Goal: Transaction & Acquisition: Register for event/course

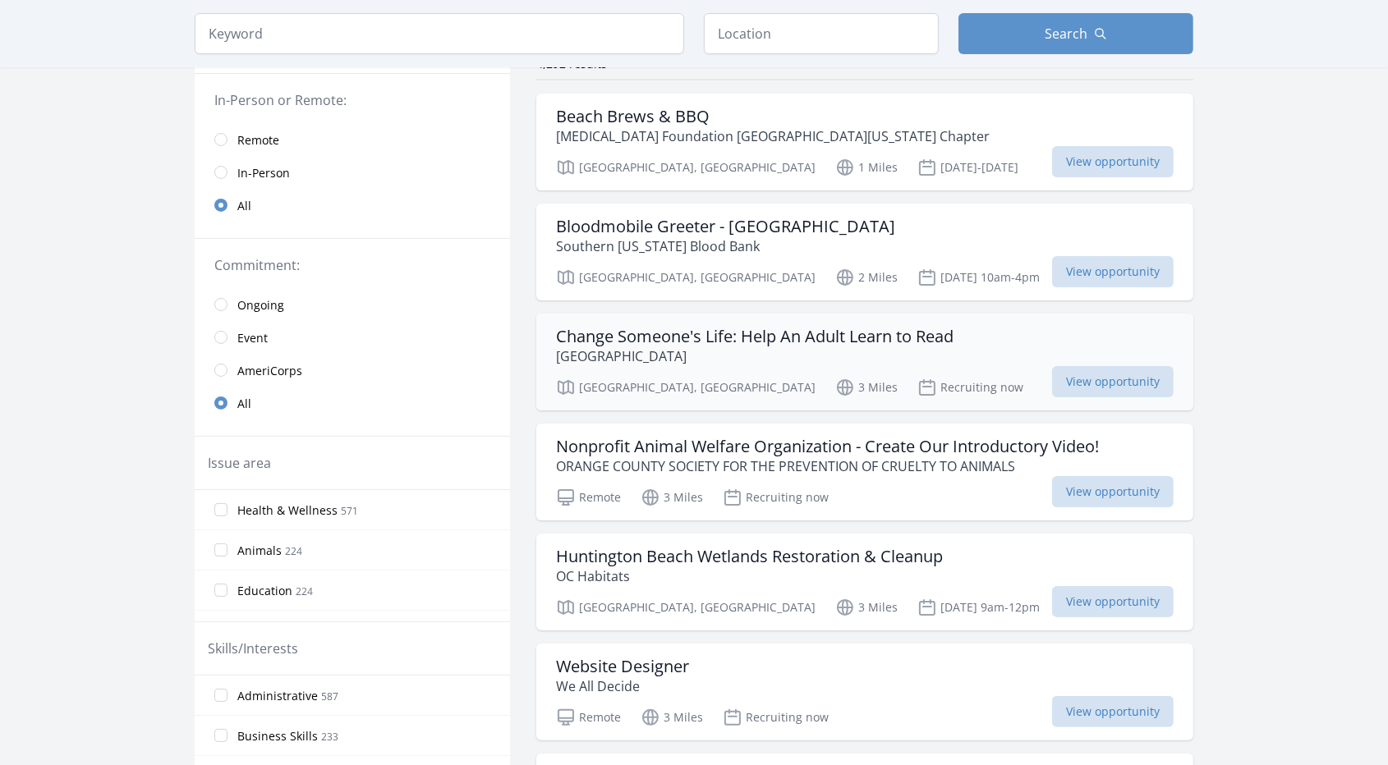
scroll to position [145, 0]
click at [657, 343] on h3 "Change Someone's Life: Help An Adult Learn to Read" at bounding box center [754, 339] width 397 height 20
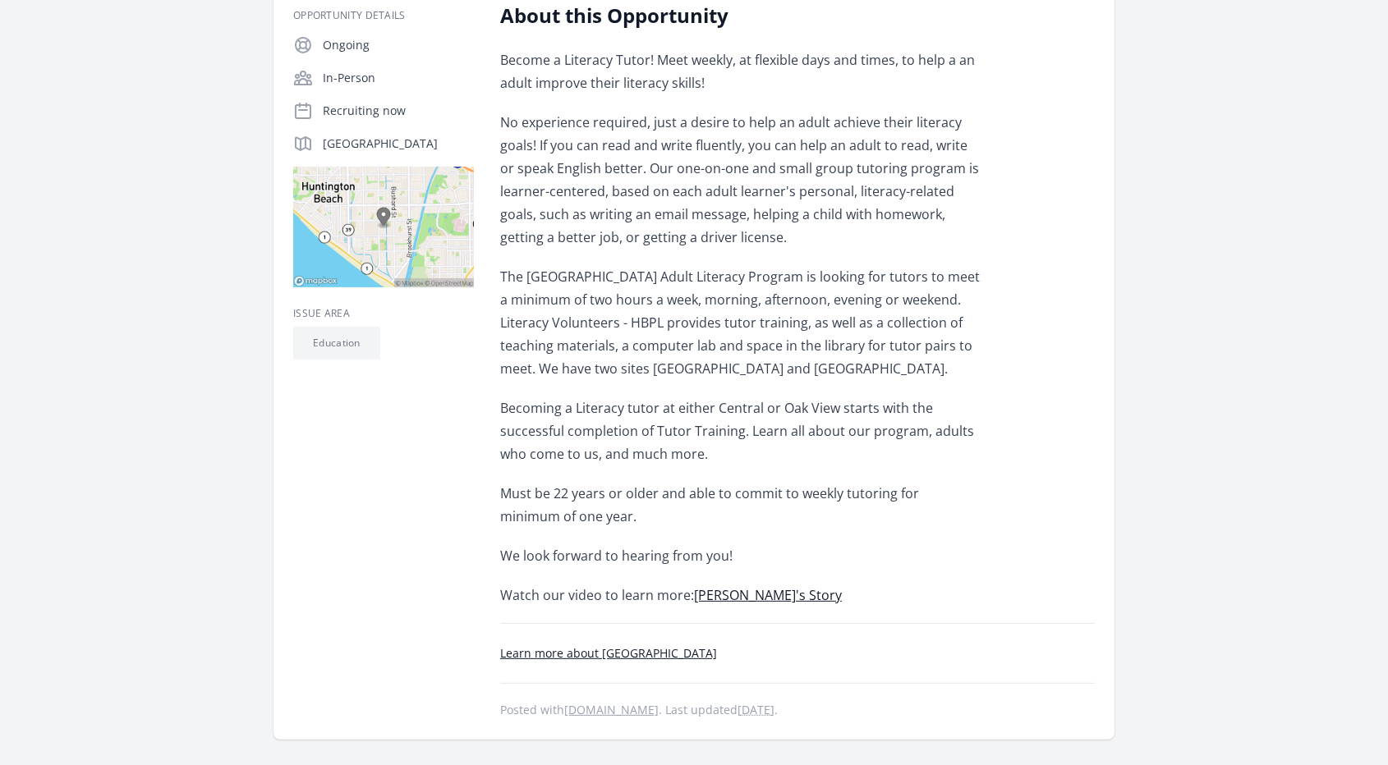
scroll to position [342, 0]
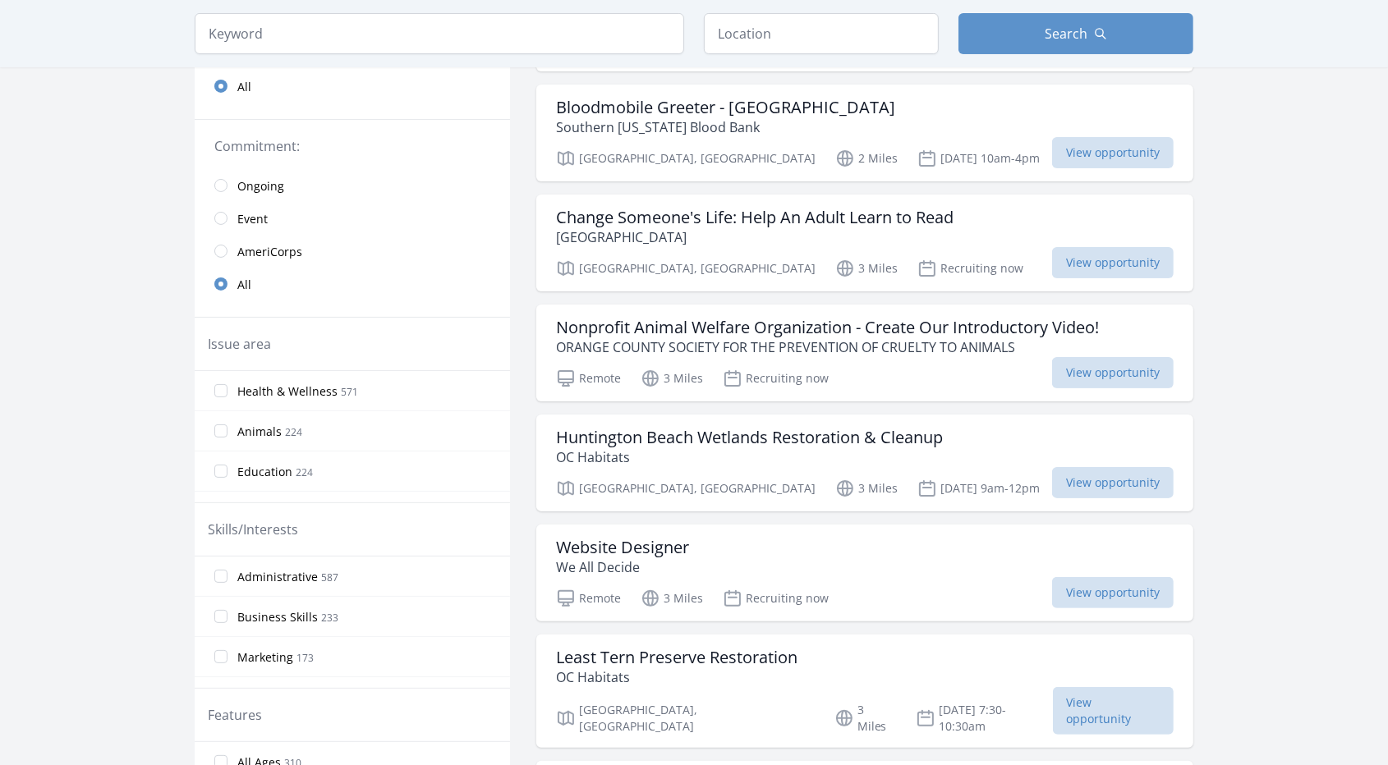
scroll to position [268, 0]
click at [756, 334] on h3 "Nonprofit Animal Welfare Organization - Create Our Introductory Video!" at bounding box center [827, 326] width 543 height 20
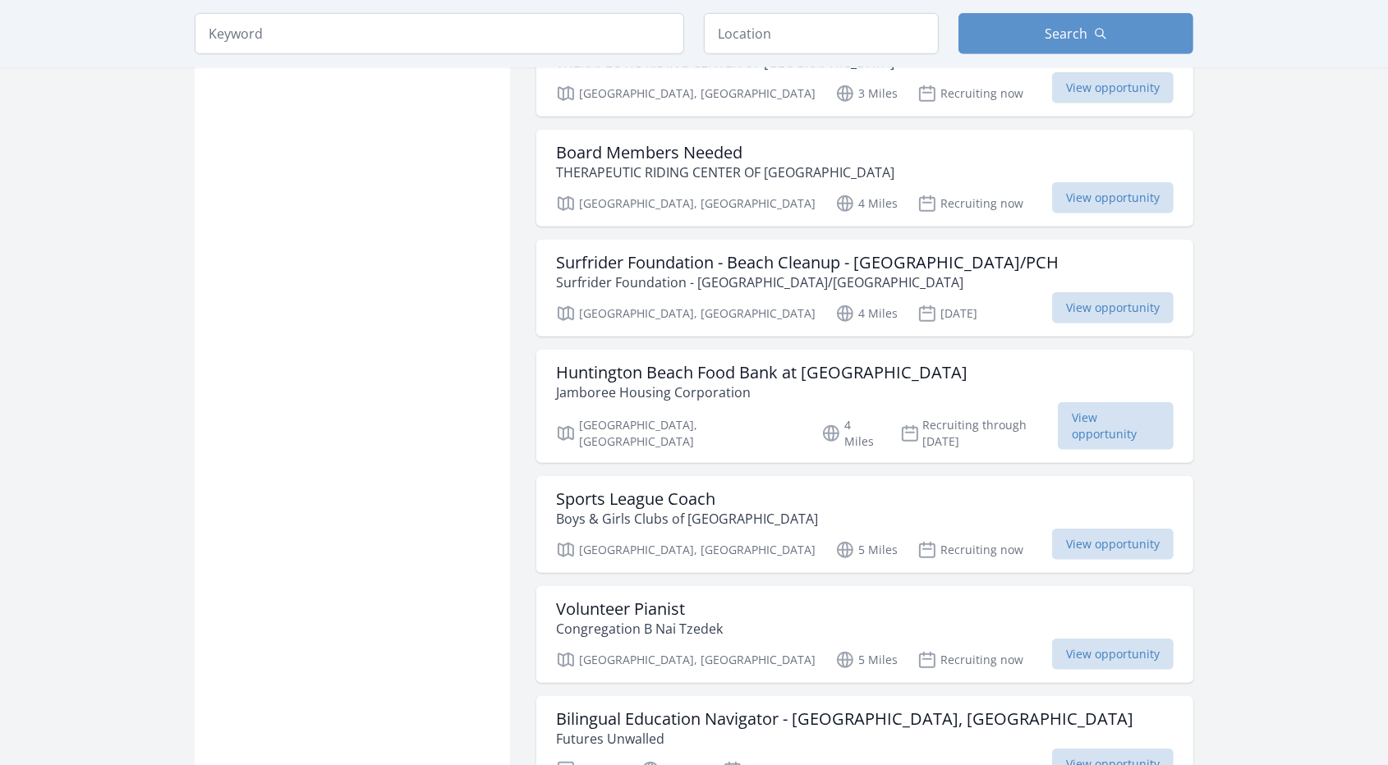
scroll to position [1228, 0]
click at [649, 489] on h3 "Sports League Coach" at bounding box center [687, 499] width 262 height 20
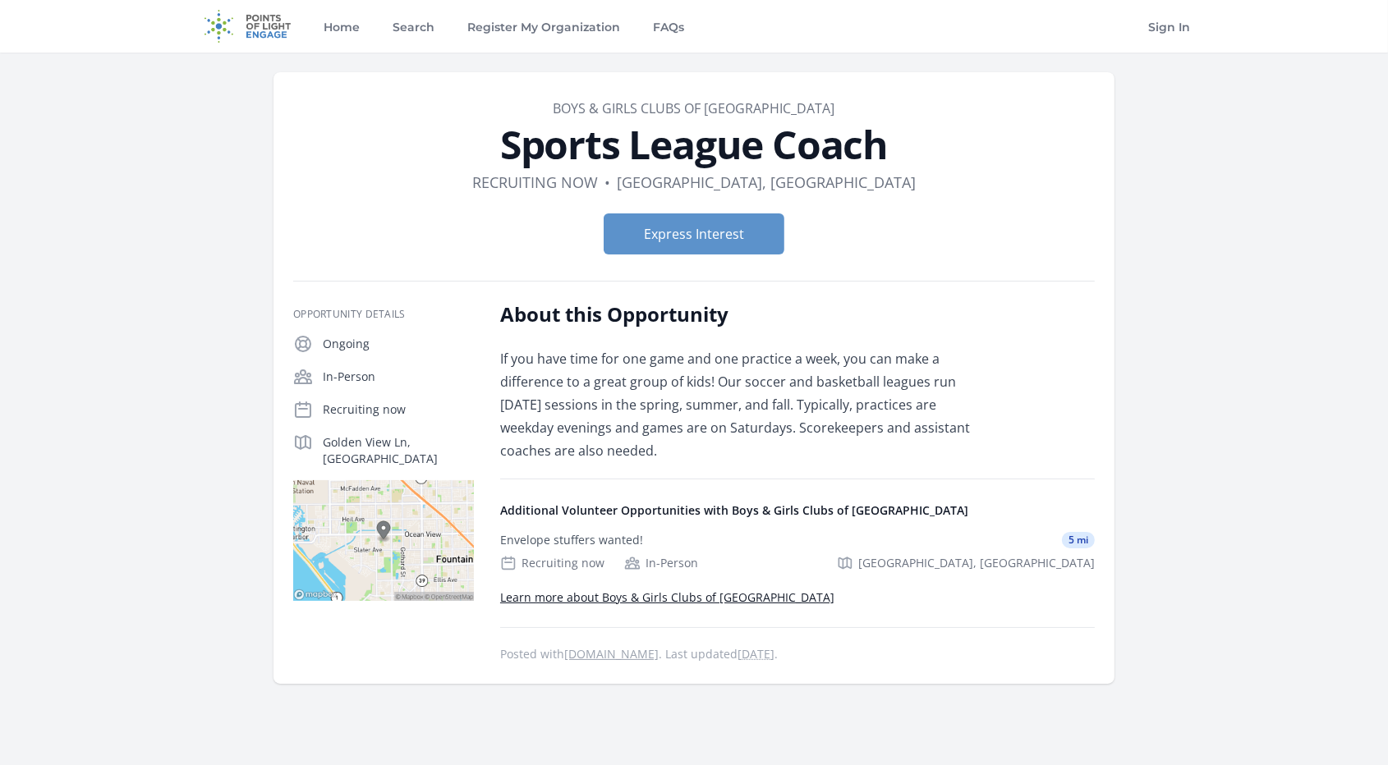
click at [722, 590] on link "Learn more about Boys & Girls Clubs of [GEOGRAPHIC_DATA]" at bounding box center [667, 597] width 334 height 16
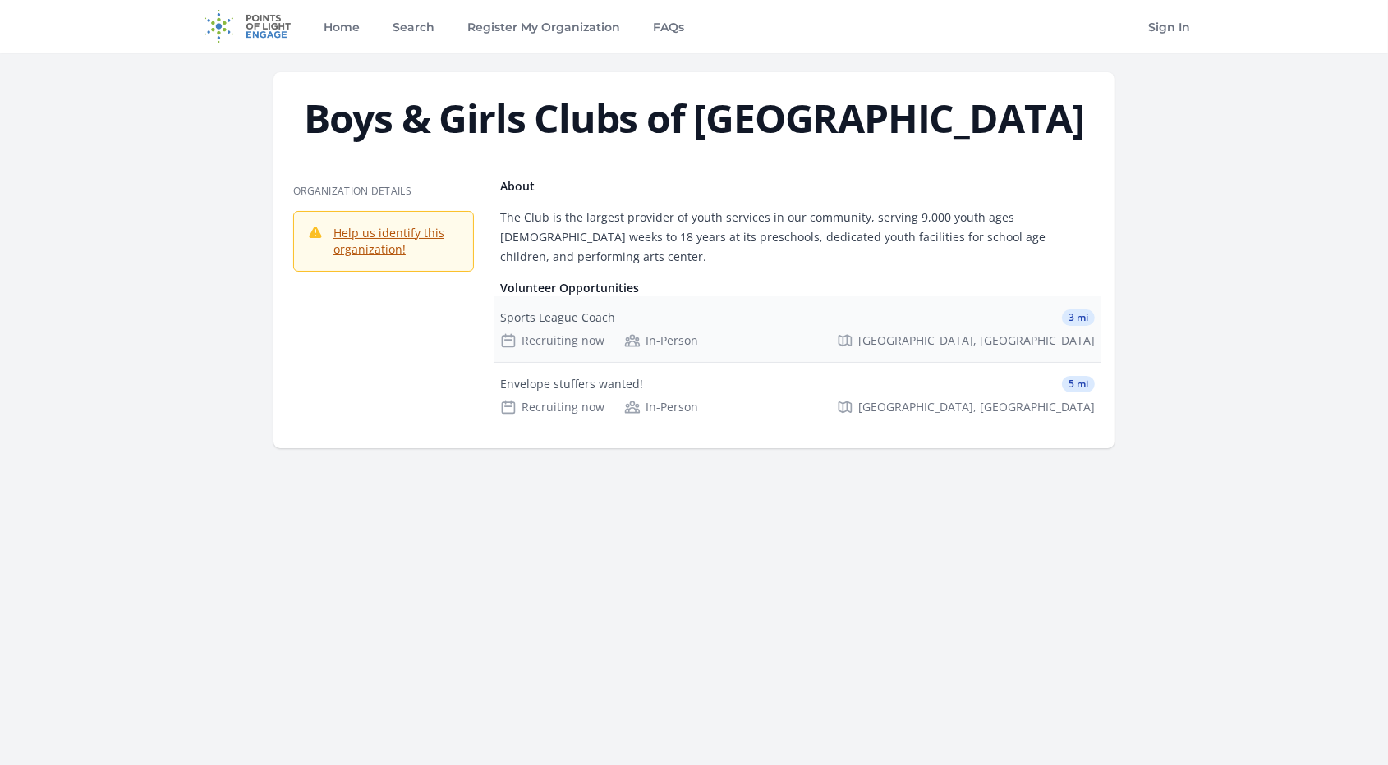
click at [567, 310] on div "Sports League Coach" at bounding box center [557, 318] width 115 height 16
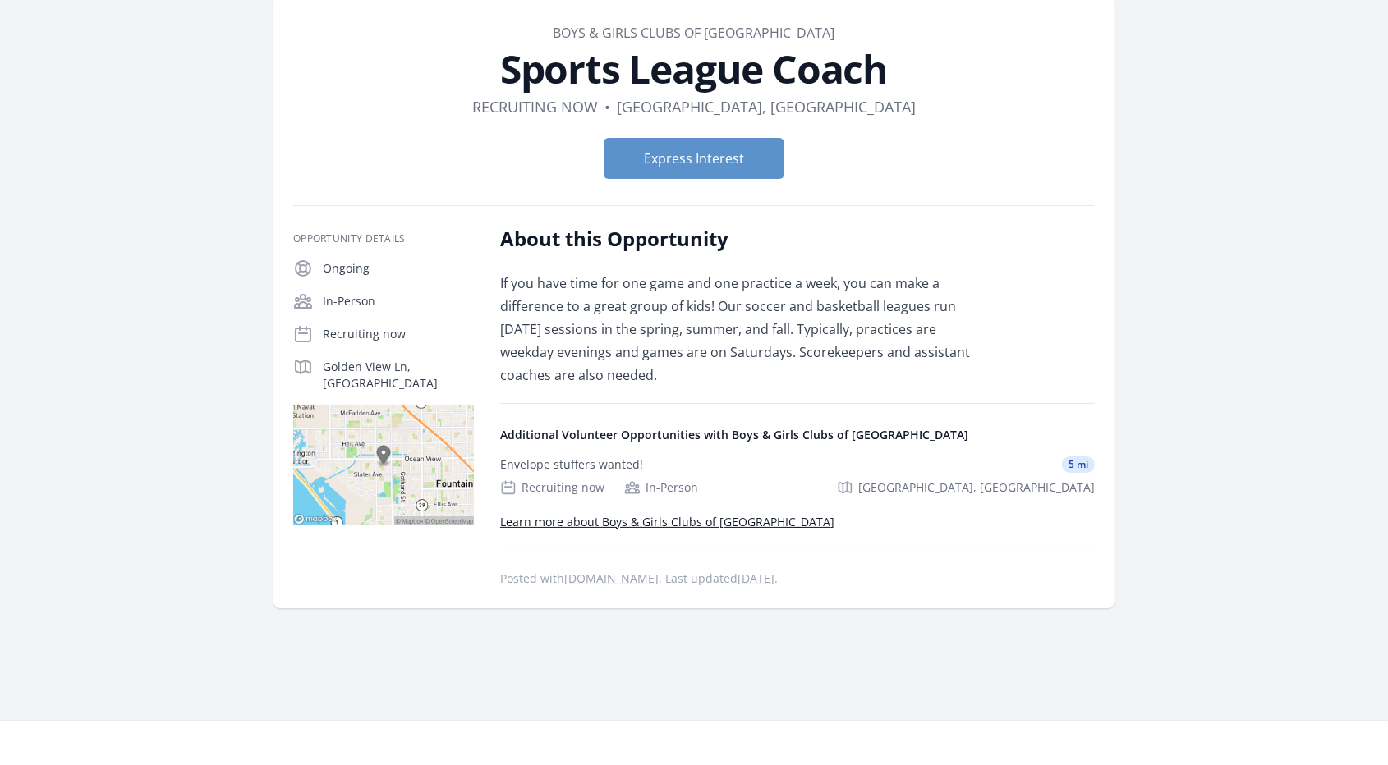
scroll to position [77, 0]
click at [699, 418] on div "Additional Volunteer Opportunities with Boys & Girls Clubs of [GEOGRAPHIC_DATA]…" at bounding box center [797, 494] width 594 height 186
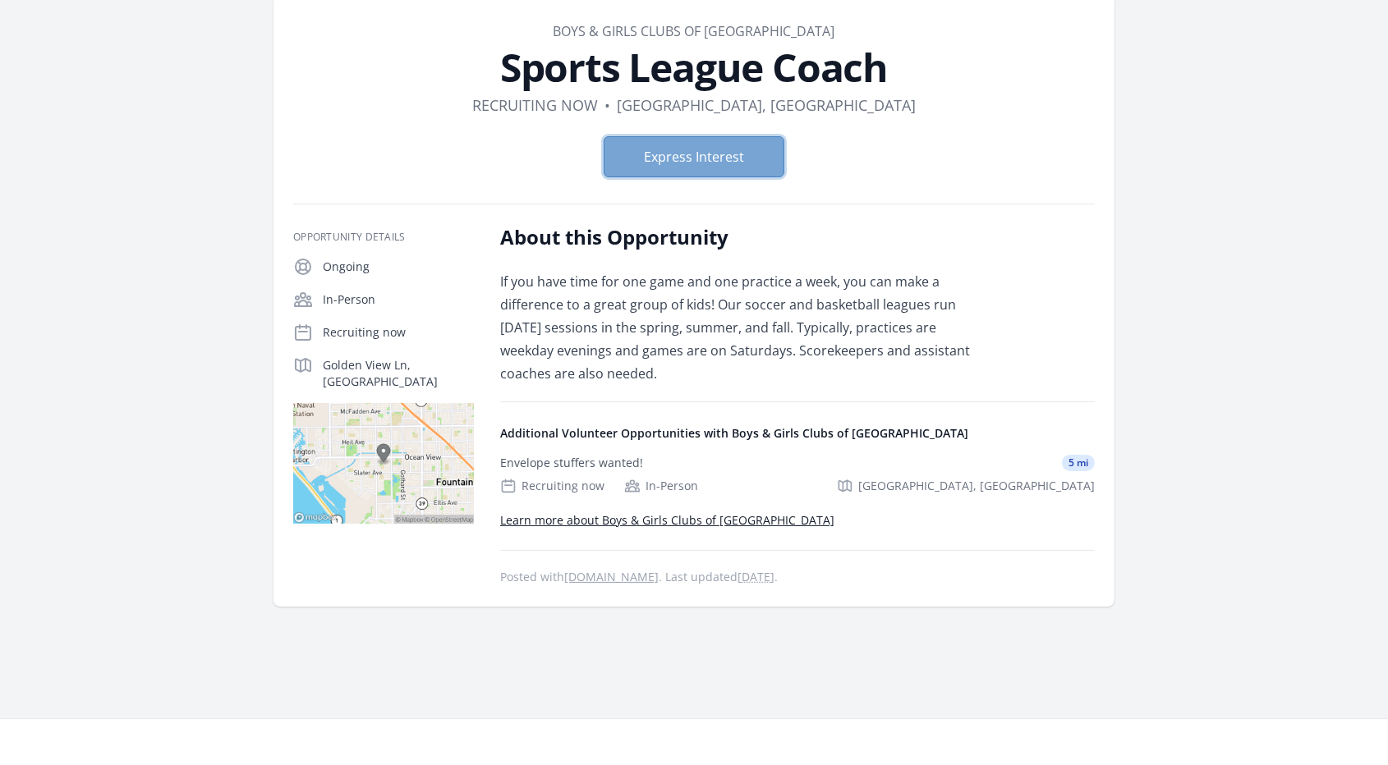
click at [697, 175] on button "Express Interest" at bounding box center [693, 156] width 181 height 41
